Goal: Navigation & Orientation: Understand site structure

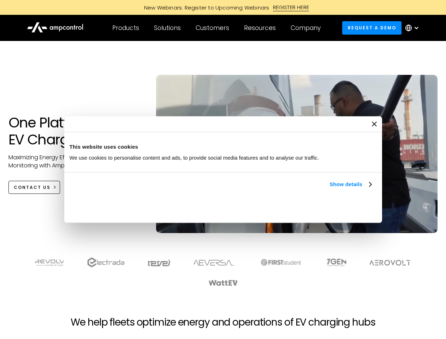
click at [330, 189] on link "Show details" at bounding box center [351, 184] width 42 height 8
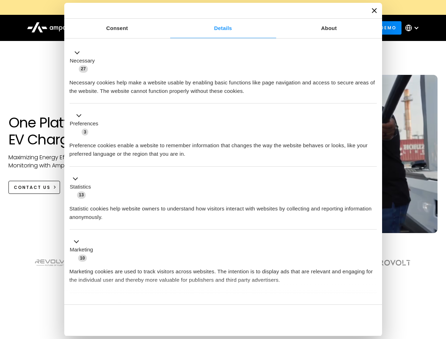
click at [373, 310] on button "Okay" at bounding box center [325, 320] width 101 height 21
click at [439, 285] on section at bounding box center [223, 272] width 446 height 44
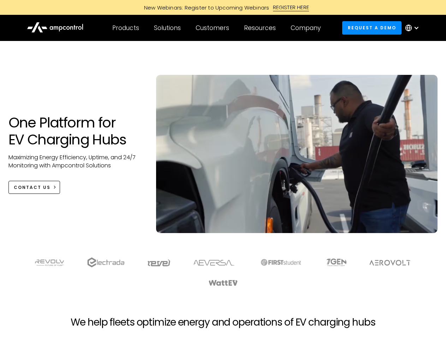
click at [217, 28] on div "Customers" at bounding box center [213, 28] width 34 height 8
click at [125, 28] on div "Products" at bounding box center [125, 28] width 27 height 8
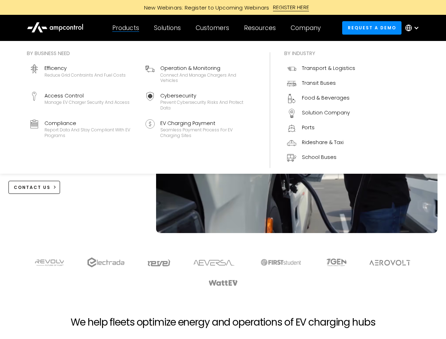
click at [168, 28] on div "Solutions" at bounding box center [167, 28] width 27 height 8
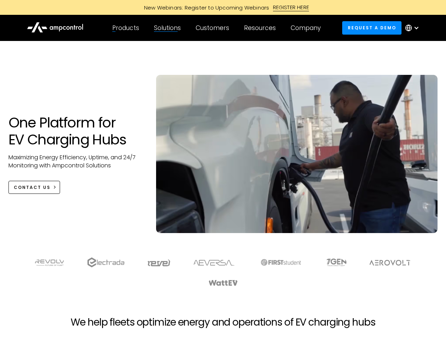
click at [214, 28] on div "Customers" at bounding box center [213, 28] width 34 height 8
